Goal: Task Accomplishment & Management: Manage account settings

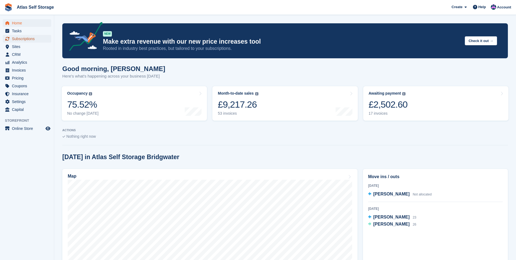
click at [18, 38] on span "Subscriptions" at bounding box center [28, 39] width 33 height 8
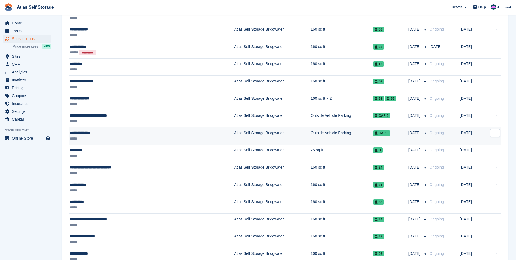
scroll to position [135, 0]
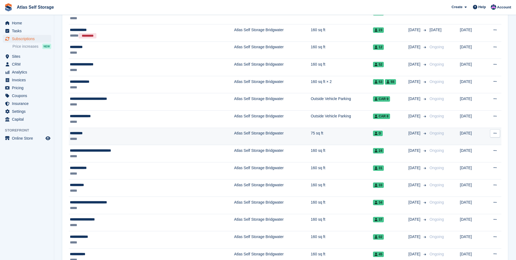
click at [175, 137] on div "*****" at bounding box center [123, 139] width 106 height 6
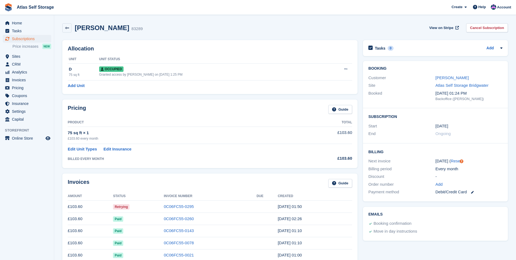
click at [445, 195] on div "Payment method Debit/Credit Card" at bounding box center [436, 192] width 134 height 8
drag, startPoint x: 321, startPoint y: 213, endPoint x: 322, endPoint y: 215, distance: 2.8
click at [321, 214] on td "[DATE] 02:26" at bounding box center [315, 219] width 75 height 12
click at [388, 193] on div "Payment method" at bounding box center [402, 192] width 67 height 6
click at [474, 192] on icon at bounding box center [472, 192] width 3 height 3
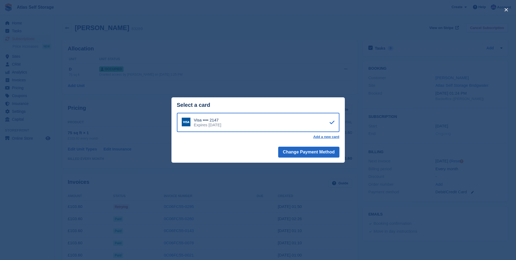
click at [249, 185] on div "close" at bounding box center [258, 130] width 516 height 260
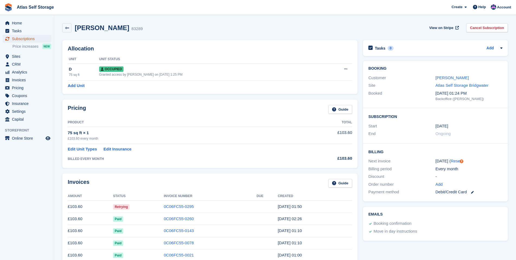
click at [21, 38] on span "Subscriptions" at bounding box center [28, 39] width 33 height 8
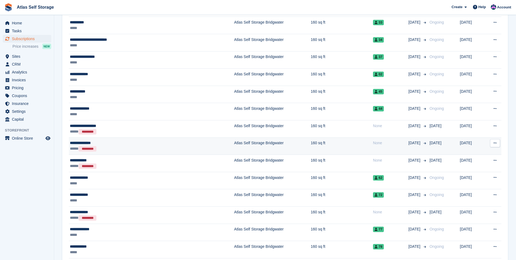
scroll to position [325, 0]
